Goal: Information Seeking & Learning: Learn about a topic

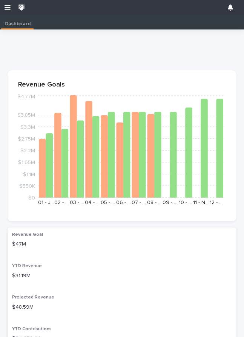
click at [12, 3] on div at bounding box center [122, 7] width 244 height 15
click at [13, 5] on div at bounding box center [122, 7] width 244 height 15
click at [9, 3] on div at bounding box center [122, 7] width 244 height 15
click at [7, 8] on icon "button" at bounding box center [8, 7] width 6 height 7
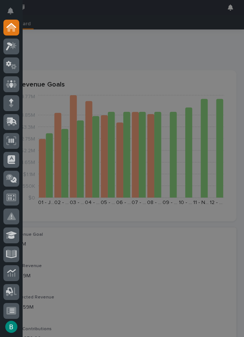
click at [92, 65] on div "My Settings Log Out" at bounding box center [122, 168] width 244 height 337
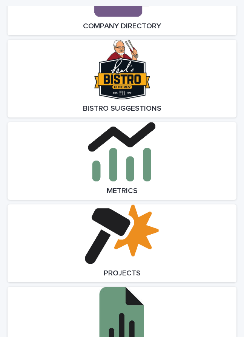
scroll to position [950, 0]
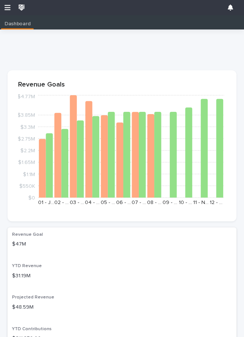
click at [6, 6] on icon "button" at bounding box center [8, 7] width 6 height 7
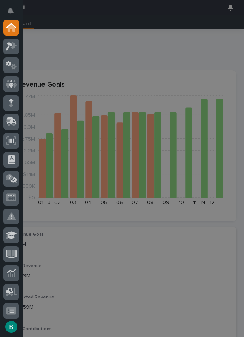
click at [15, 214] on icon at bounding box center [11, 216] width 9 height 9
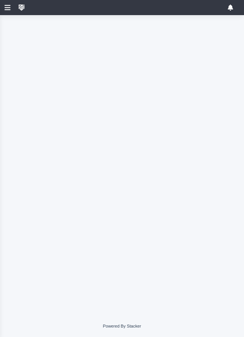
scroll to position [154, 0]
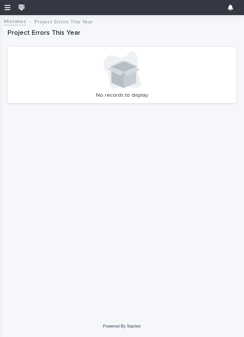
scroll to position [154, 0]
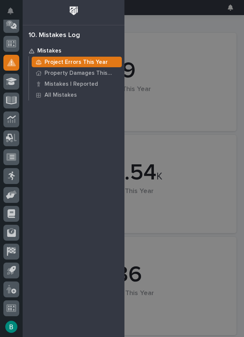
click at [14, 95] on div at bounding box center [11, 101] width 16 height 16
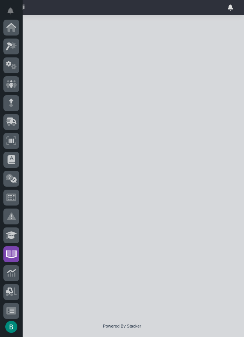
scroll to position [154, 0]
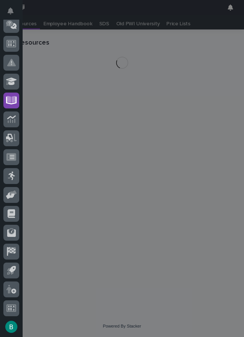
scroll to position [15, 0]
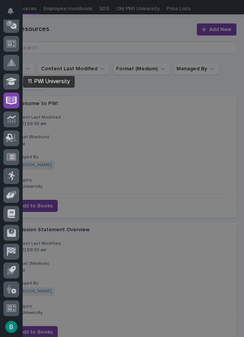
click at [15, 76] on div at bounding box center [11, 82] width 16 height 16
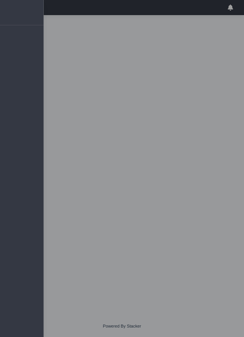
scroll to position [154, 0]
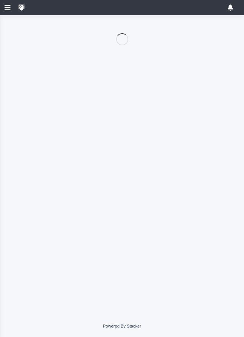
scroll to position [154, 0]
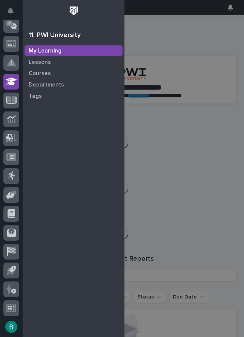
click at [44, 59] on p "Lessons" at bounding box center [40, 62] width 22 height 7
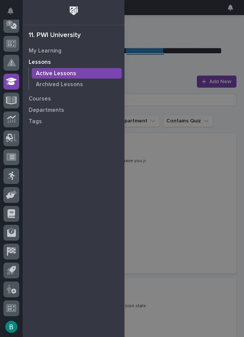
click at [205, 203] on div "My Settings Log Out 11. PWI University My Learning Lessons Active Lessons Archi…" at bounding box center [122, 168] width 244 height 337
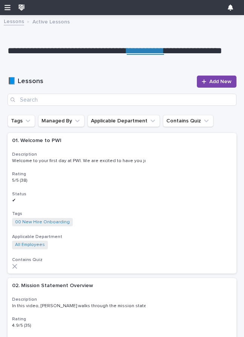
click at [44, 21] on p "Active Lessons" at bounding box center [50, 21] width 37 height 8
click at [6, 8] on icon "button" at bounding box center [8, 7] width 6 height 5
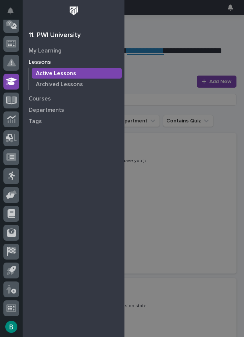
click at [7, 4] on button "Notifications" at bounding box center [11, 11] width 16 height 16
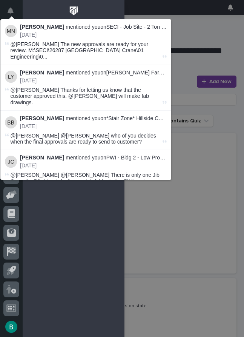
click at [219, 108] on div "Marston Norris mentioned you on SECI - Job Site - 2 Ton Bridge Crane : 2 months…" at bounding box center [122, 168] width 244 height 337
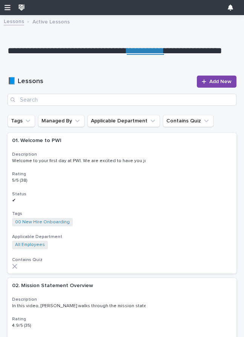
click at [4, 10] on div at bounding box center [122, 7] width 244 height 15
click at [12, 4] on div at bounding box center [122, 7] width 244 height 15
click at [9, 4] on icon "button" at bounding box center [8, 7] width 6 height 7
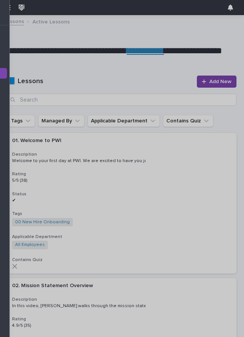
scroll to position [154, 0]
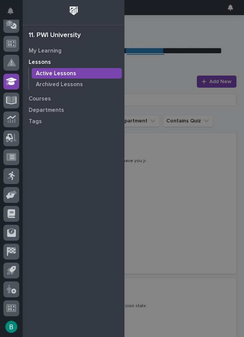
click at [12, 95] on div at bounding box center [11, 101] width 16 height 16
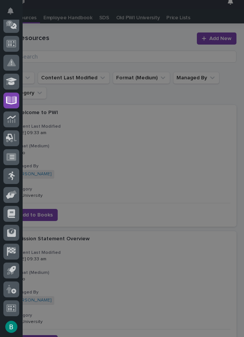
scroll to position [15, 0]
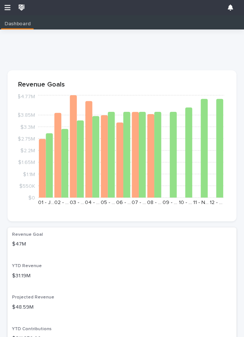
click at [6, 6] on icon "button" at bounding box center [8, 7] width 6 height 7
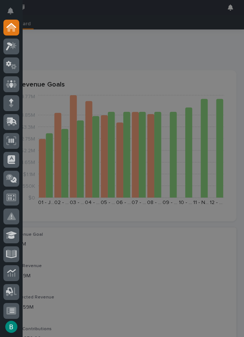
click at [15, 233] on icon at bounding box center [11, 235] width 11 height 8
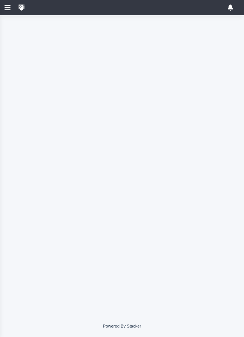
scroll to position [154, 0]
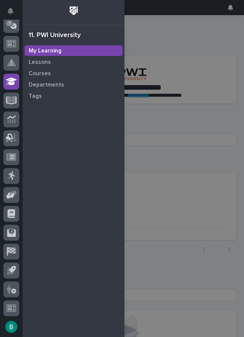
click at [183, 150] on div "My Settings Log Out 11. PWI University My Learning Lessons Courses Departments …" at bounding box center [122, 168] width 244 height 337
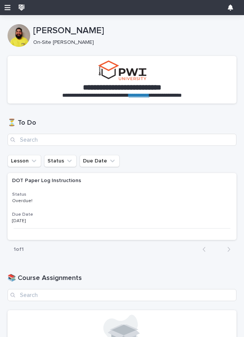
click at [36, 198] on p at bounding box center [78, 200] width 132 height 5
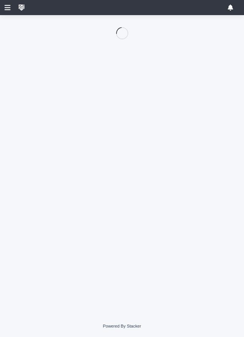
scroll to position [154, 0]
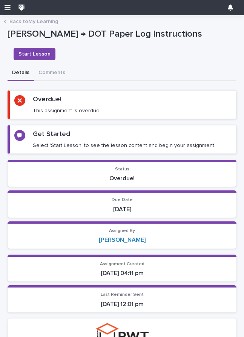
click at [56, 43] on div "Start Lesson" at bounding box center [33, 54] width 45 height 23
click at [51, 50] on span "Start Lesson" at bounding box center [35, 54] width 32 height 8
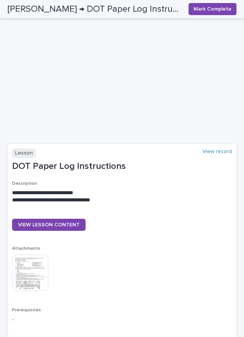
scroll to position [296, 0]
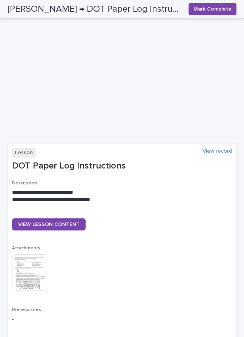
click at [41, 254] on img at bounding box center [30, 272] width 36 height 36
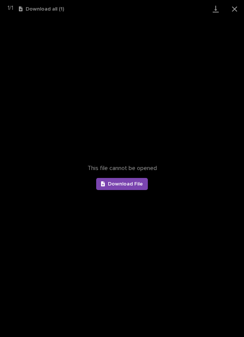
click at [140, 184] on span "Download File" at bounding box center [125, 183] width 35 height 5
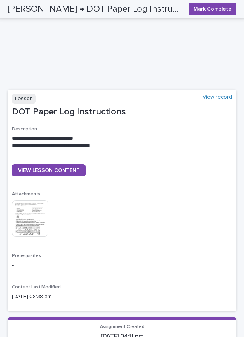
scroll to position [367, 0]
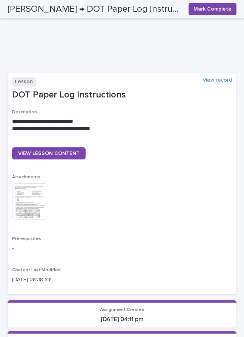
click at [63, 147] on link "VIEW LESSON CONTENT" at bounding box center [49, 153] width 74 height 12
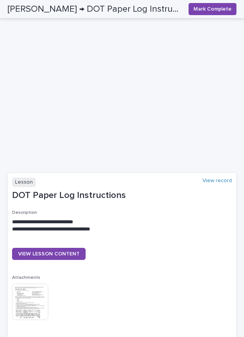
scroll to position [266, 0]
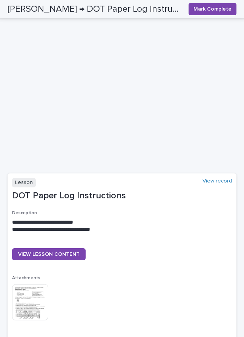
click at [105, 193] on section "**********" at bounding box center [122, 284] width 229 height 222
click at [120, 190] on p "DOT Paper Log Instructions" at bounding box center [122, 195] width 220 height 11
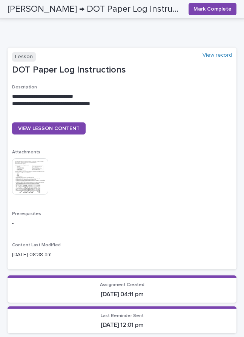
scroll to position [394, 0]
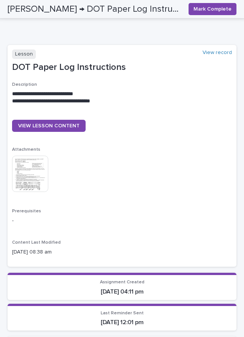
click at [130, 280] on div "Assignment Created 09/05/2025 04:11 pm" at bounding box center [122, 288] width 220 height 16
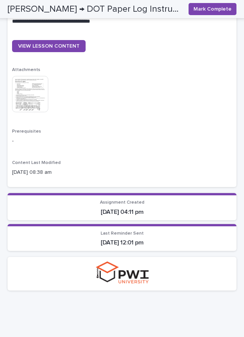
scroll to position [473, 0]
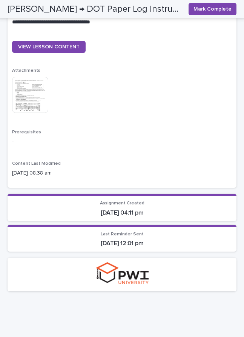
click at [140, 232] on div "Last Reminder Sent 09/23/2025 12:01 pm" at bounding box center [122, 240] width 220 height 16
click at [45, 169] on p "09/05/2025 08:38 am" at bounding box center [122, 173] width 220 height 8
click at [34, 130] on span "Prerequisites" at bounding box center [26, 132] width 29 height 5
click at [39, 85] on img at bounding box center [30, 95] width 36 height 36
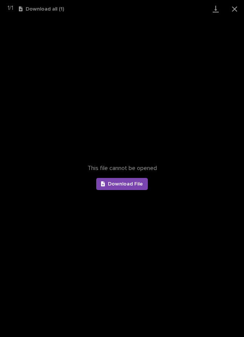
click at [139, 179] on link "Download File" at bounding box center [122, 184] width 52 height 12
click at [238, 8] on button "Close gallery" at bounding box center [235, 9] width 19 height 18
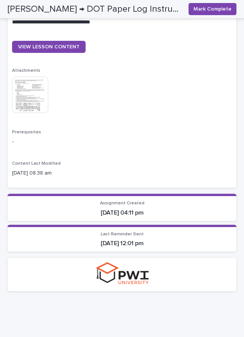
scroll to position [468, 0]
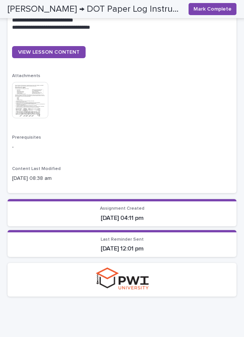
click at [231, 3] on button "Mark Complete" at bounding box center [213, 9] width 48 height 12
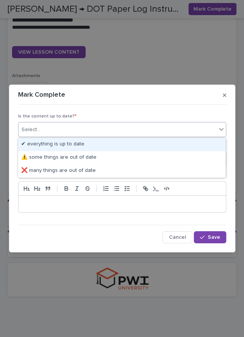
click at [87, 144] on div "✔ everything is up to date" at bounding box center [122, 144] width 208 height 13
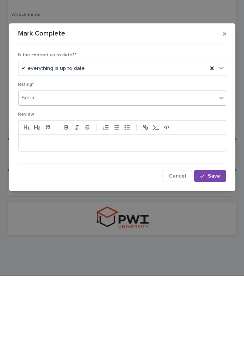
click at [40, 200] on p at bounding box center [122, 204] width 196 height 8
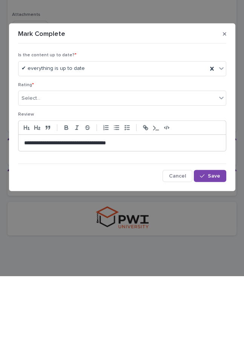
click at [217, 235] on span "Save" at bounding box center [214, 237] width 12 height 5
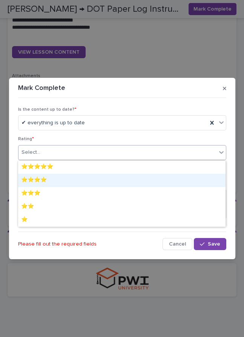
click at [46, 180] on div "⭐⭐⭐⭐" at bounding box center [122, 180] width 208 height 13
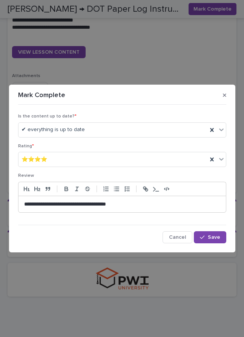
click at [220, 236] on span "Save" at bounding box center [214, 237] width 12 height 5
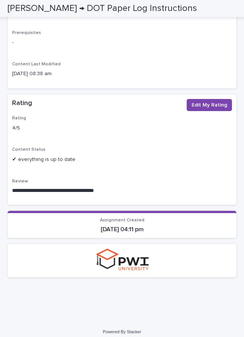
scroll to position [523, 0]
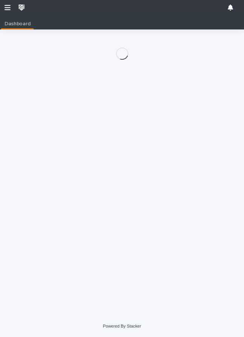
scroll to position [15, 0]
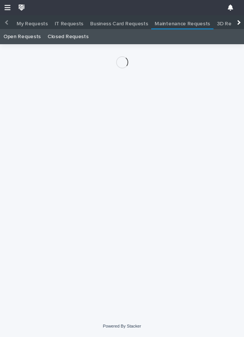
scroll to position [15, 0]
